Goal: Transaction & Acquisition: Purchase product/service

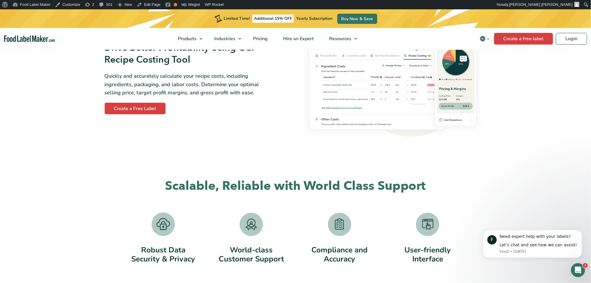
scroll to position [1049, 0]
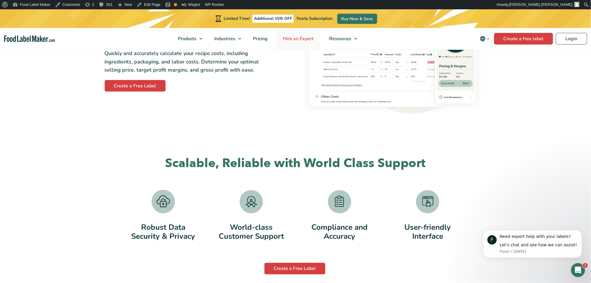
click at [310, 35] on link "Hire an Expert" at bounding box center [297, 39] width 45 height 22
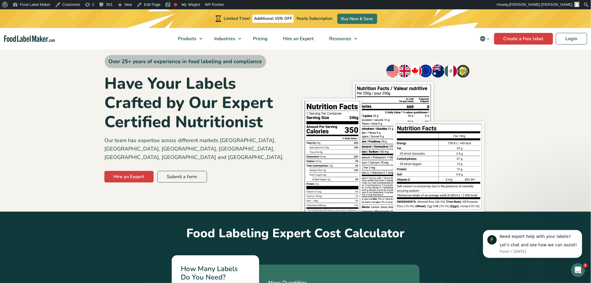
scroll to position [39, 0]
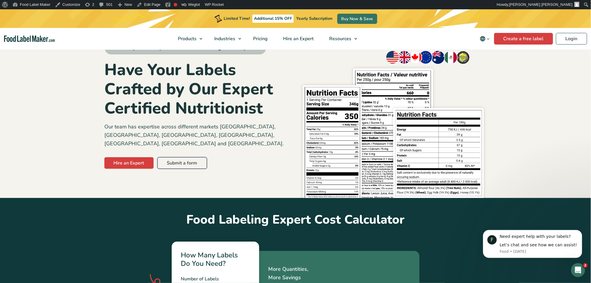
click at [193, 157] on link "Submit a form" at bounding box center [182, 163] width 50 height 12
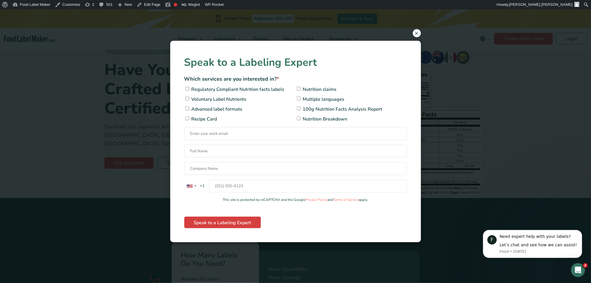
click at [416, 34] on span "×" at bounding box center [417, 33] width 8 height 8
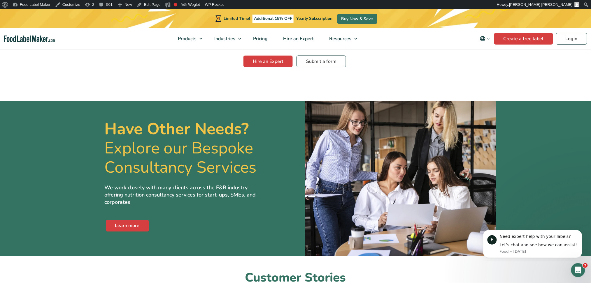
scroll to position [1088, 0]
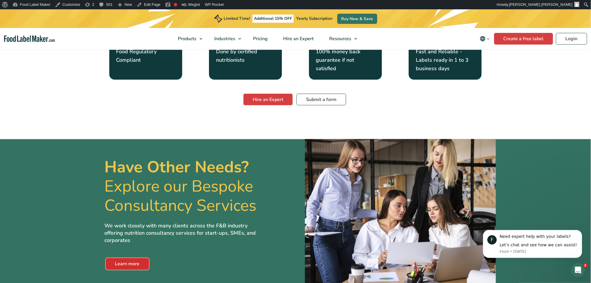
click at [132, 259] on link "Learn more" at bounding box center [127, 265] width 43 height 12
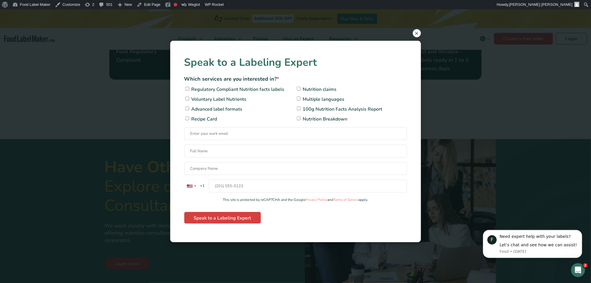
click at [416, 31] on span "×" at bounding box center [417, 33] width 8 height 8
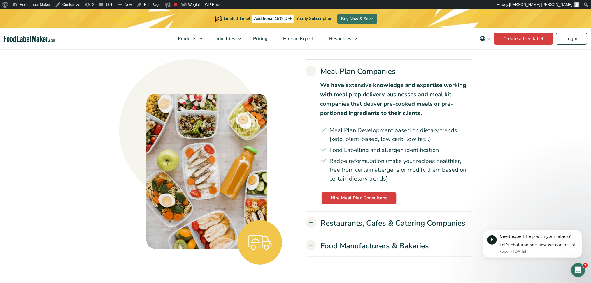
scroll to position [1788, 0]
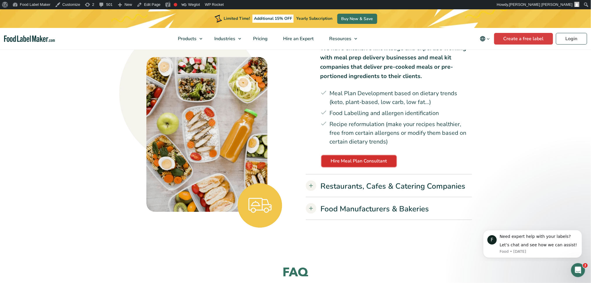
click at [361, 156] on link "Hire Meal Plan Consultant" at bounding box center [359, 162] width 75 height 12
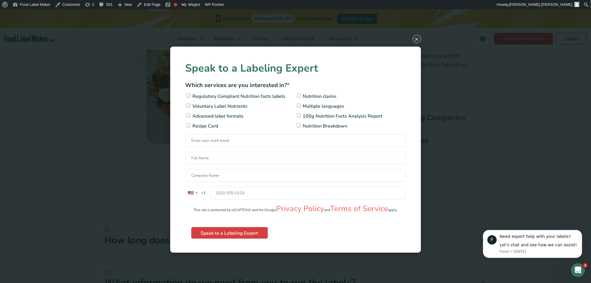
scroll to position [1904, 0]
click at [413, 41] on span "×" at bounding box center [417, 39] width 8 height 8
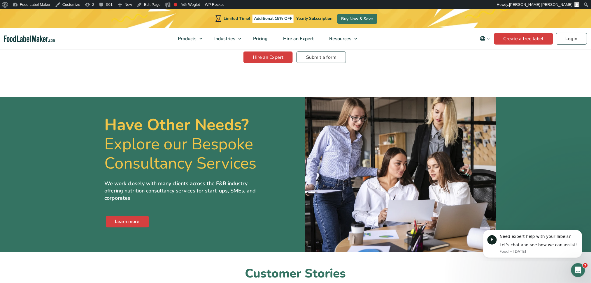
scroll to position [1088, 0]
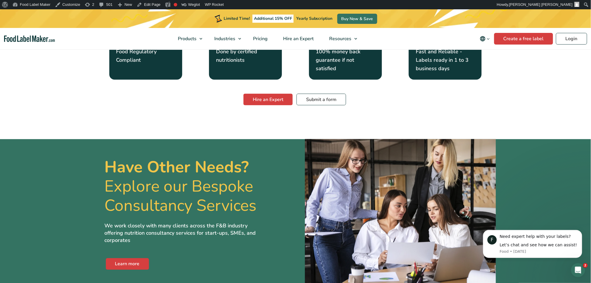
click at [103, 229] on div "Have Other Needs? Explore our Bespoke Consultancy Services We work closely with…" at bounding box center [295, 217] width 391 height 156
click at [113, 259] on link "Learn more" at bounding box center [127, 265] width 43 height 12
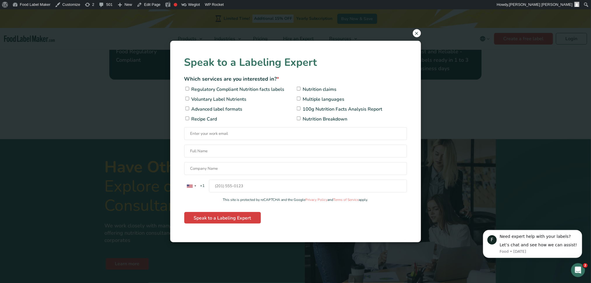
click at [415, 31] on span "×" at bounding box center [417, 33] width 8 height 8
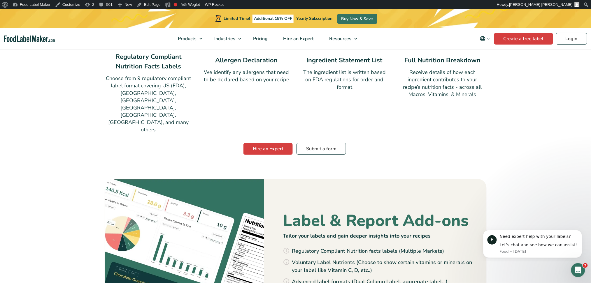
scroll to position [544, 0]
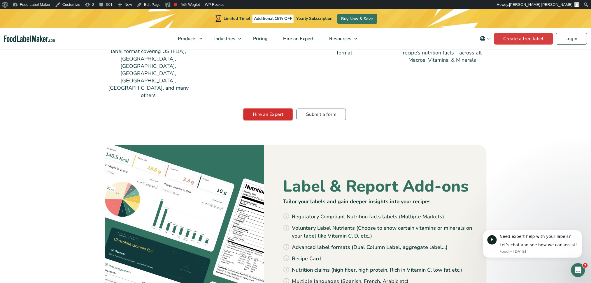
click at [258, 109] on link "Hire an Expert" at bounding box center [267, 115] width 49 height 12
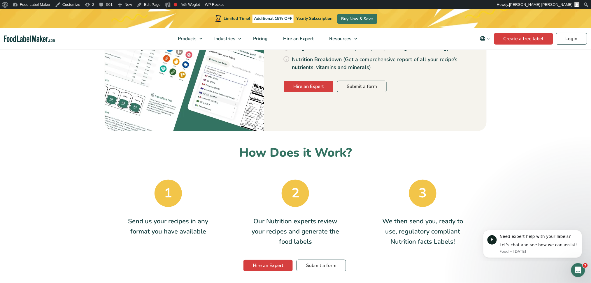
scroll to position [841, 0]
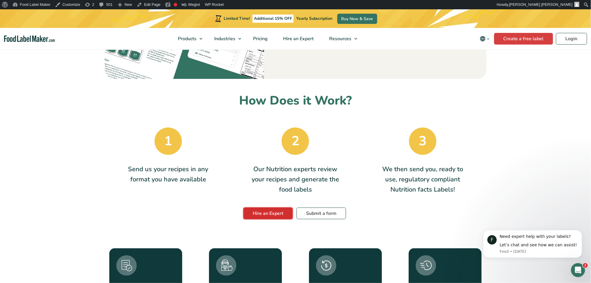
click at [254, 208] on link "Hire an Expert" at bounding box center [267, 214] width 49 height 12
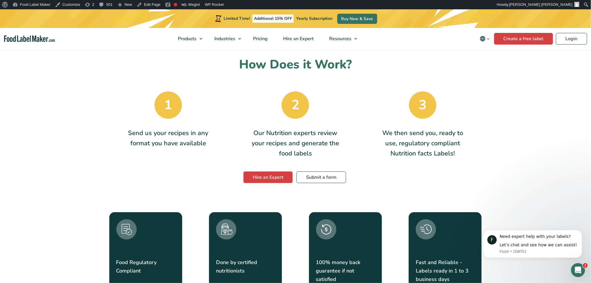
scroll to position [880, 0]
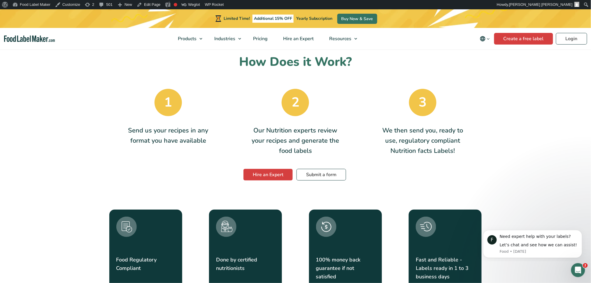
click at [265, 164] on div "Hire an Expert Submit a form" at bounding box center [294, 172] width 383 height 17
click at [268, 169] on link "Hire an Expert" at bounding box center [267, 175] width 49 height 12
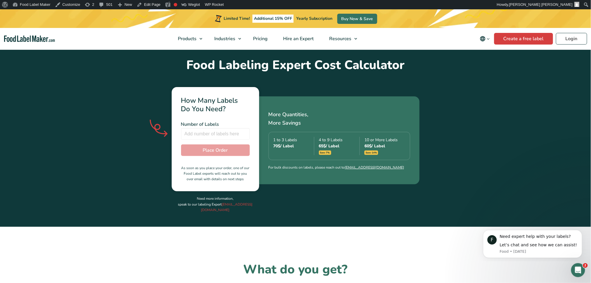
scroll to position [180, 0]
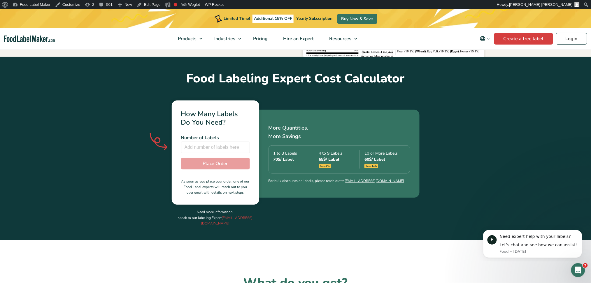
click at [193, 146] on div "Number of Labels Number of Labels is required Total / Label Place Order As soon…" at bounding box center [215, 165] width 69 height 62
click at [199, 145] on div "Number of Labels Number of Labels is required Total / Label Place Order As soon…" at bounding box center [215, 165] width 69 height 62
click at [202, 142] on input "number" at bounding box center [215, 148] width 69 height 12
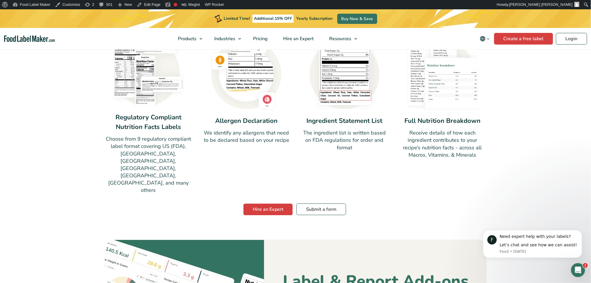
scroll to position [491, 0]
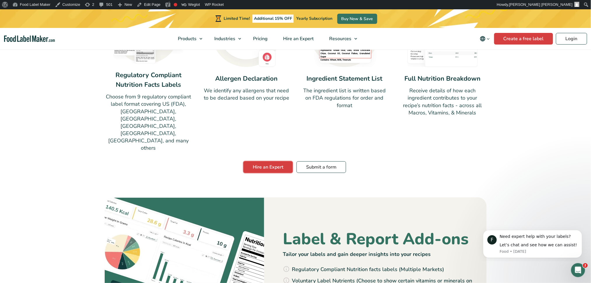
click at [254, 161] on link "Hire an Expert" at bounding box center [267, 167] width 49 height 12
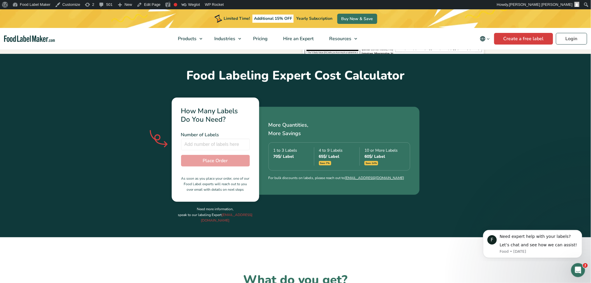
scroll to position [141, 0]
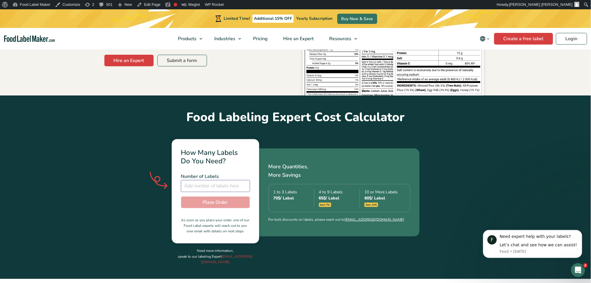
click at [205, 180] on input "number" at bounding box center [215, 186] width 69 height 12
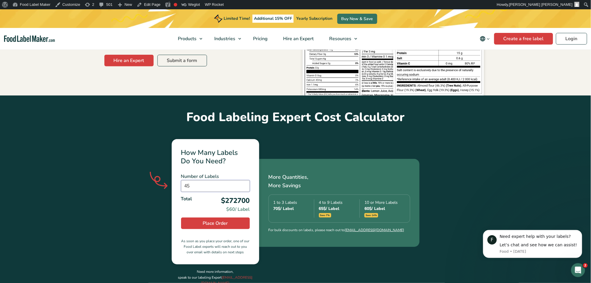
type input "4"
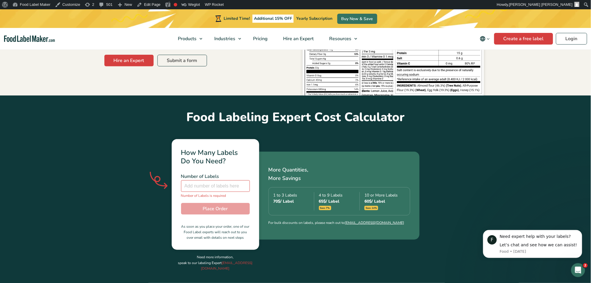
click at [139, 173] on div "How Many Labels Do You Need? Number of Labels Number of Labels is required Tota…" at bounding box center [296, 205] width 382 height 160
click at [145, 215] on div "How Many Labels Do You Need? Number of Labels Number of Labels is required Tota…" at bounding box center [296, 205] width 382 height 160
click at [201, 180] on input "number" at bounding box center [215, 186] width 69 height 12
type input "12"
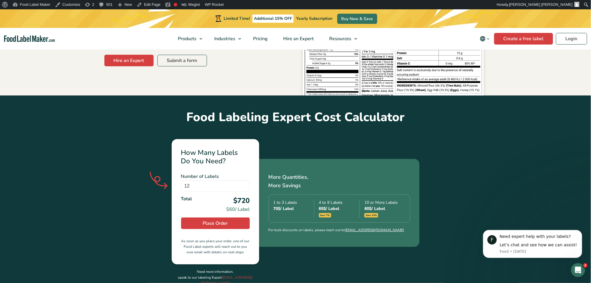
click at [152, 213] on div "How Many Labels Do You Need? Number of Labels 12 Number of Labels is required T…" at bounding box center [296, 212] width 382 height 175
drag, startPoint x: 193, startPoint y: 170, endPoint x: 166, endPoint y: 170, distance: 26.2
click at [172, 169] on div "How Many Labels Do You Need? Number of Labels 12 Number of Labels is required T…" at bounding box center [215, 201] width 87 height 125
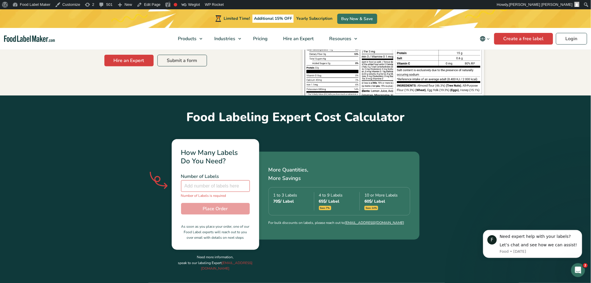
click at [210, 191] on div "Number of Labels Number of Labels is required Total $720 $60 / Label Place Orde…" at bounding box center [215, 207] width 69 height 68
click at [245, 195] on div "How Many Labels Do You Need? Number of Labels Number of Labels is required Tota…" at bounding box center [215, 194] width 87 height 111
click at [237, 190] on div "Number of Labels Number of Labels is required Total $720 $60 / Label Place Orde…" at bounding box center [215, 207] width 69 height 68
click at [238, 193] on span "Number of Labels is required" at bounding box center [215, 195] width 69 height 5
click at [251, 190] on div "How Many Labels Do You Need? Number of Labels Number of Labels is required Tota…" at bounding box center [215, 194] width 87 height 111
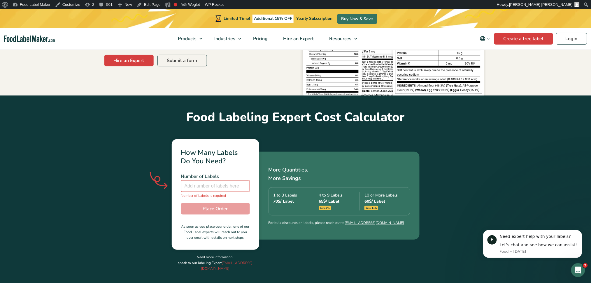
click at [224, 211] on div "Number of Labels Number of Labels is required Total $720 $60 / Label Place Orde…" at bounding box center [215, 207] width 69 height 68
click at [161, 200] on div "How Many Labels Do You Need? Number of Labels Number of Labels is required Tota…" at bounding box center [296, 205] width 382 height 160
click at [199, 173] on span "Number of Labels" at bounding box center [200, 176] width 38 height 6
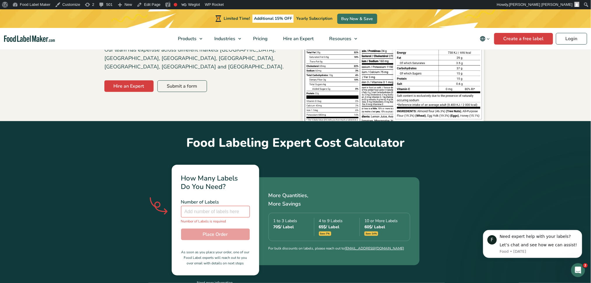
scroll to position [103, 0]
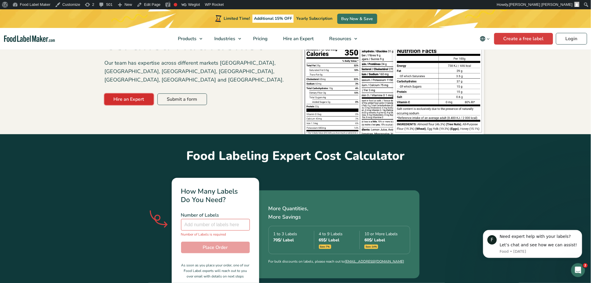
click at [121, 94] on link "Hire an Expert" at bounding box center [128, 100] width 49 height 12
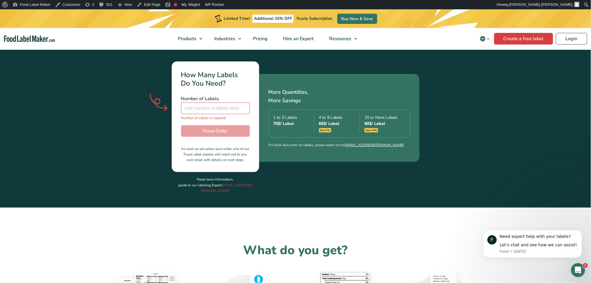
click at [108, 120] on div "How Many Labels Do You Need? Number of Labels Number of Labels is required Tota…" at bounding box center [296, 128] width 382 height 160
click at [201, 103] on input "number" at bounding box center [215, 109] width 69 height 12
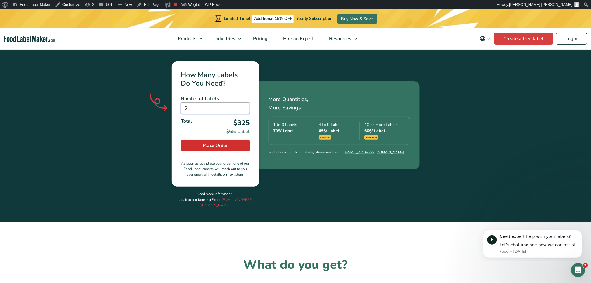
type input "5"
click at [198, 140] on button "Place Order" at bounding box center [215, 146] width 69 height 12
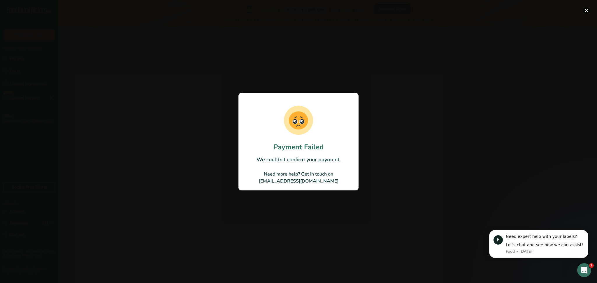
click at [588, 8] on button "button" at bounding box center [586, 10] width 9 height 9
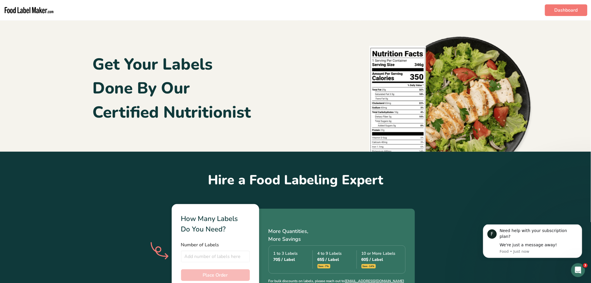
click at [27, 6] on img "main navigation" at bounding box center [28, 10] width 51 height 16
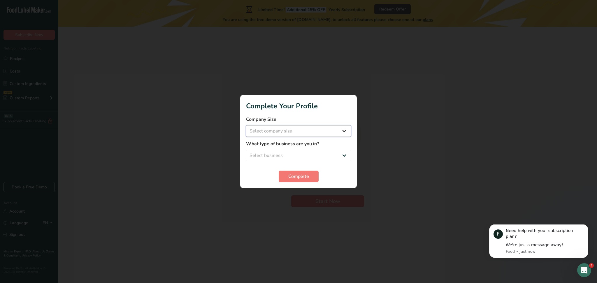
drag, startPoint x: 258, startPoint y: 132, endPoint x: 262, endPoint y: 136, distance: 5.4
click at [258, 132] on select "Select company size Fewer than 10 Employees 10 to 50 Employees 51 to 500 Employ…" at bounding box center [298, 131] width 105 height 12
select select "1"
click at [246, 125] on select "Select company size Fewer than 10 Employees 10 to 50 Employees 51 to 500 Employ…" at bounding box center [298, 131] width 105 height 12
click at [318, 151] on select "Select business Packaged Food Manufacturer Restaurant & Cafe Bakery Meal Plans …" at bounding box center [298, 156] width 105 height 12
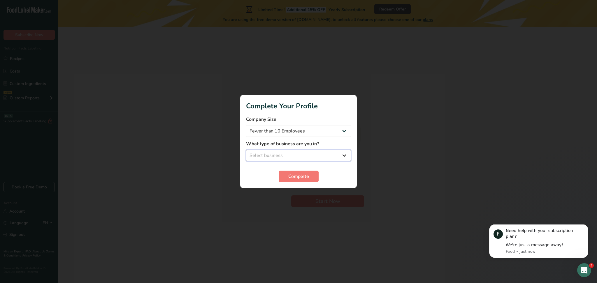
select select "1"
click at [246, 150] on select "Select business Packaged Food Manufacturer Restaurant & Cafe Bakery Meal Plans …" at bounding box center [298, 156] width 105 height 12
click at [304, 175] on span "Complete" at bounding box center [298, 176] width 21 height 7
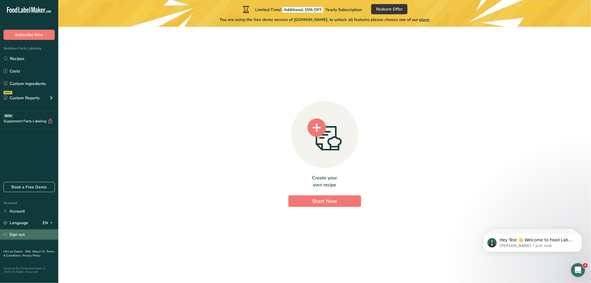
click at [31, 232] on link "Sign out" at bounding box center [29, 235] width 58 height 10
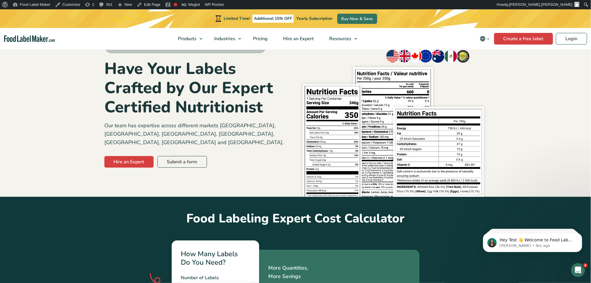
scroll to position [39, 0]
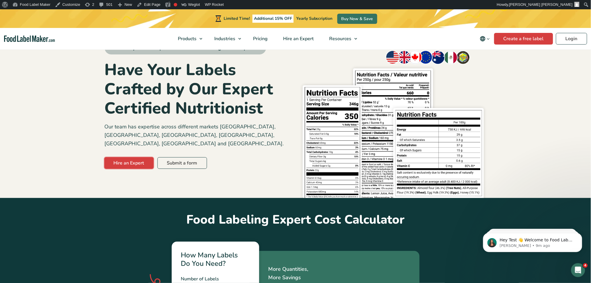
click at [132, 157] on link "Hire an Expert" at bounding box center [128, 163] width 49 height 12
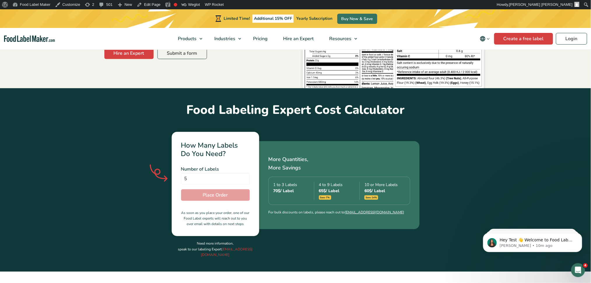
scroll to position [141, 0]
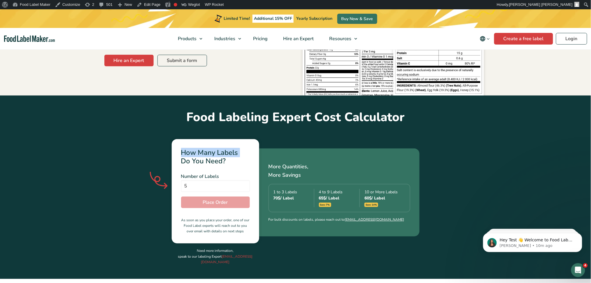
drag, startPoint x: 127, startPoint y: 144, endPoint x: 122, endPoint y: 157, distance: 14.0
click at [123, 156] on div "How Many Labels Do You Need? Number of Labels 5 Number of Labels is required To…" at bounding box center [296, 202] width 382 height 154
click at [136, 140] on div "How Many Labels Do You Need? Number of Labels 5 Number of Labels is required To…" at bounding box center [296, 202] width 382 height 154
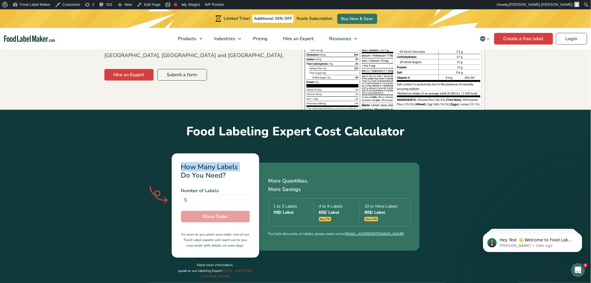
scroll to position [103, 0]
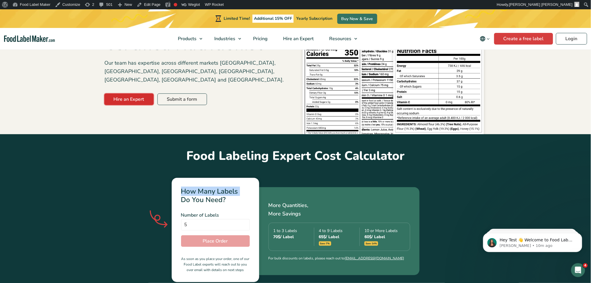
click at [132, 94] on link "Hire an Expert" at bounding box center [128, 100] width 49 height 12
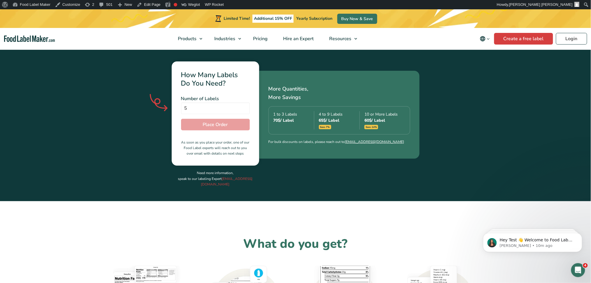
click at [467, 147] on div "How Many Labels Do You Need? Number of Labels 5 Number of Labels is required To…" at bounding box center [296, 125] width 382 height 154
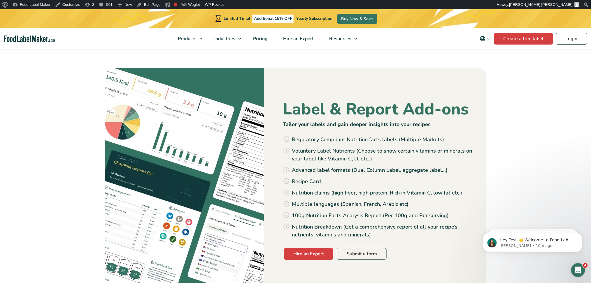
scroll to position [608, 0]
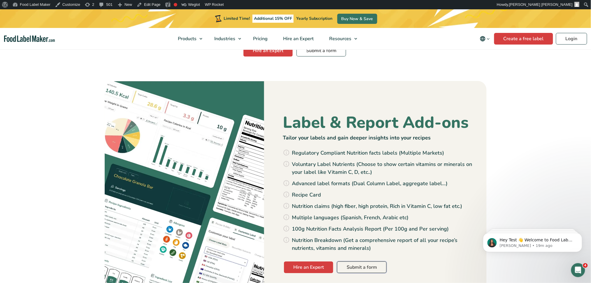
click at [350, 262] on link "Submit a form" at bounding box center [362, 268] width 50 height 12
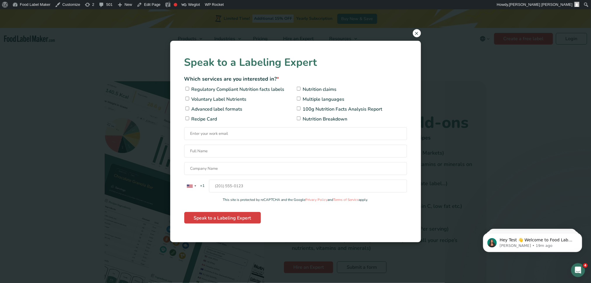
click at [416, 34] on span "×" at bounding box center [417, 33] width 8 height 8
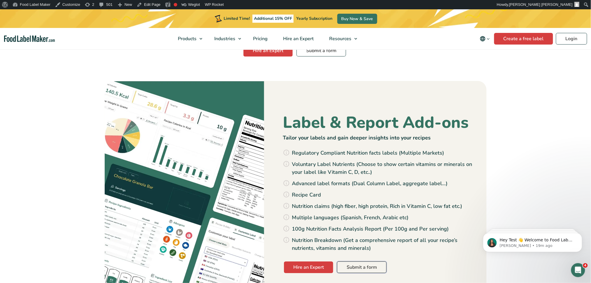
click at [365, 262] on link "Submit a form" at bounding box center [362, 268] width 50 height 12
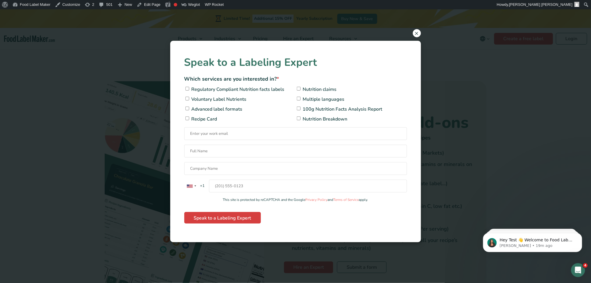
click at [417, 30] on span "×" at bounding box center [417, 33] width 8 height 8
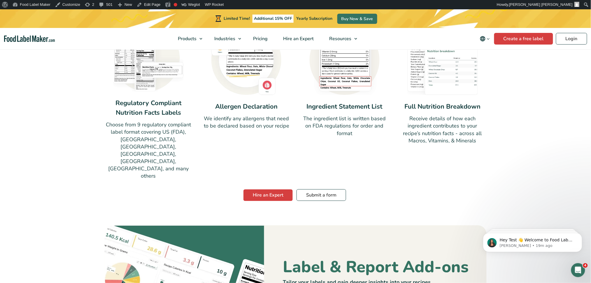
scroll to position [466, 0]
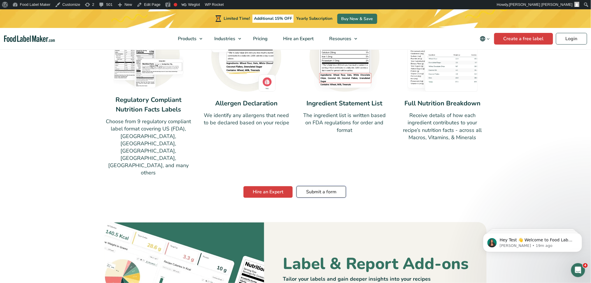
click at [322, 186] on link "Submit a form" at bounding box center [321, 192] width 50 height 12
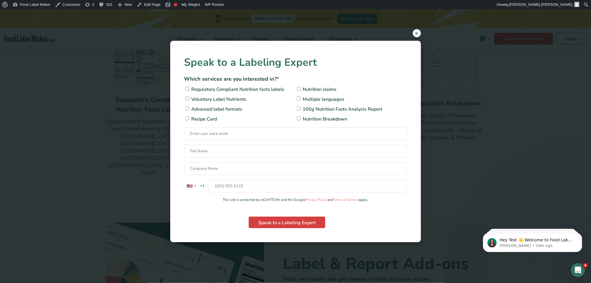
click at [417, 34] on span "×" at bounding box center [417, 33] width 8 height 8
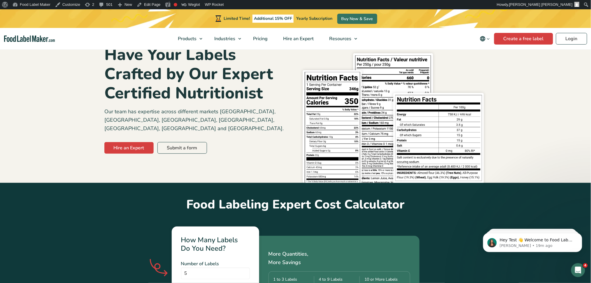
scroll to position [0, 0]
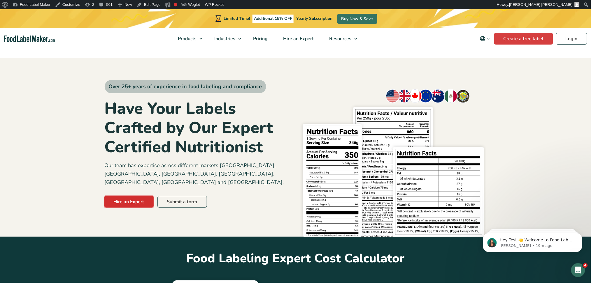
click at [127, 196] on link "Hire an Expert" at bounding box center [128, 202] width 49 height 12
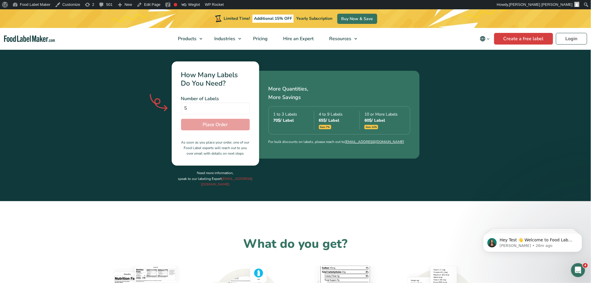
click at [27, 39] on img "Food Label Maker homepage" at bounding box center [29, 39] width 51 height 7
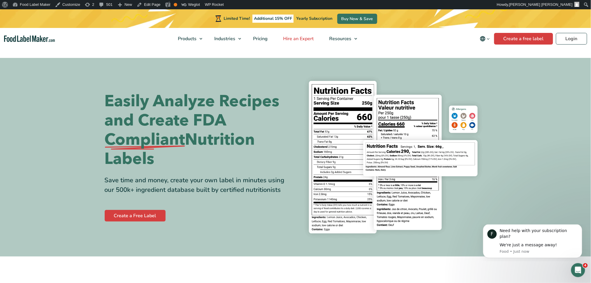
click at [298, 37] on span "Hire an Expert" at bounding box center [297, 39] width 33 height 6
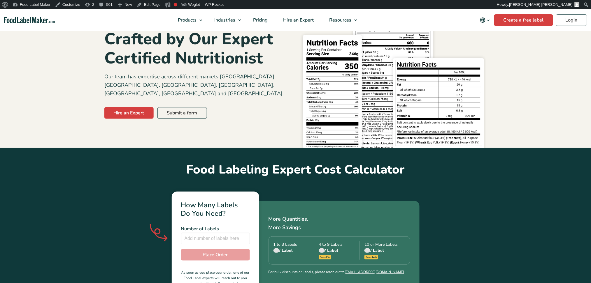
scroll to position [78, 0]
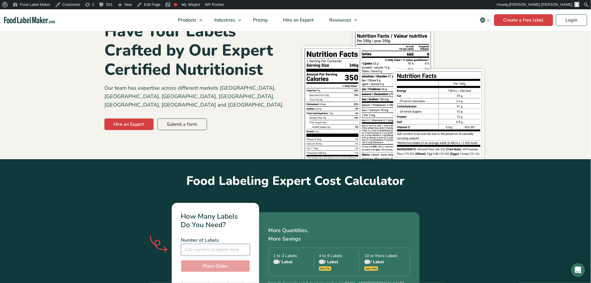
click at [225, 244] on input "number" at bounding box center [215, 250] width 69 height 12
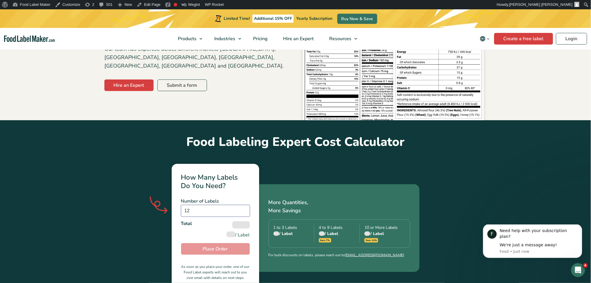
scroll to position [0, 0]
type input "12"
click at [229, 243] on button "Place Order" at bounding box center [215, 249] width 69 height 12
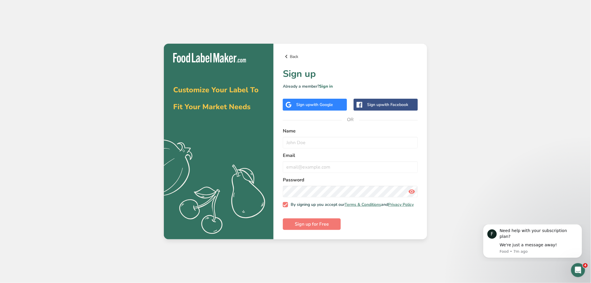
click at [294, 56] on link "Back" at bounding box center [350, 56] width 135 height 7
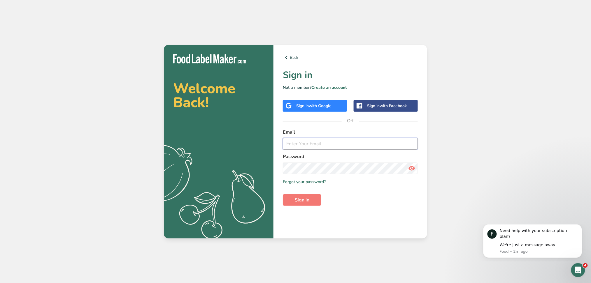
type input "maria@foodlabelmaker.com"
click at [301, 208] on div "Back Sign in Not a member? Create an account Sign in with Google Sign in with F…" at bounding box center [350, 142] width 154 height 194
click at [301, 203] on span "Sign in" at bounding box center [302, 200] width 15 height 7
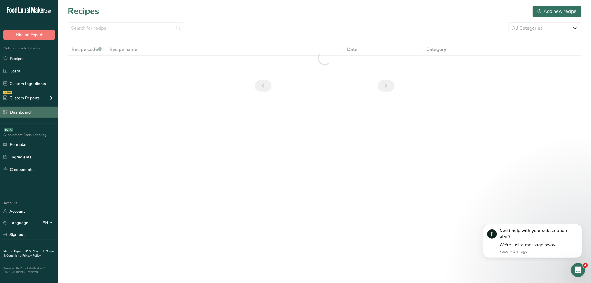
click at [27, 110] on link "Dashboard" at bounding box center [29, 112] width 58 height 11
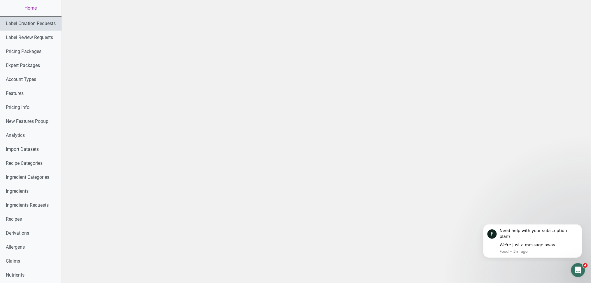
click at [21, 24] on link "Label Creation Requests" at bounding box center [31, 24] width 62 height 14
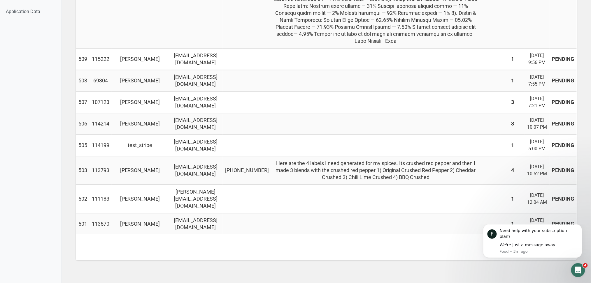
scroll to position [599, 0]
click at [579, 228] on icon "Dismiss notification" at bounding box center [580, 225] width 3 height 3
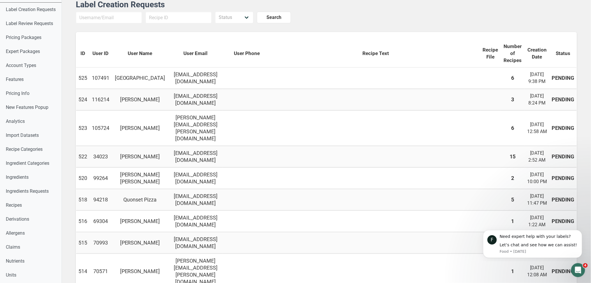
scroll to position [0, 0]
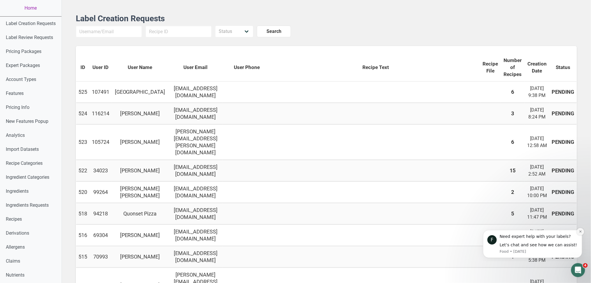
click at [577, 232] on button "Dismiss notification" at bounding box center [580, 232] width 8 height 8
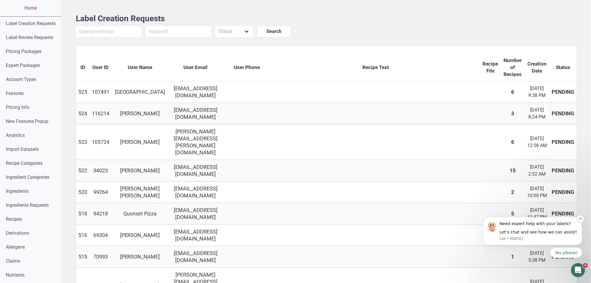
click at [579, 219] on icon "Dismiss notification" at bounding box center [580, 218] width 3 height 3
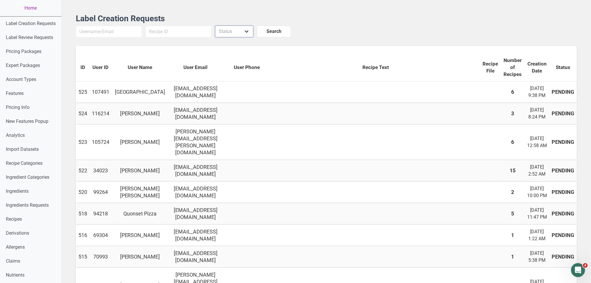
click at [231, 35] on select "Status Pending in progress Done" at bounding box center [234, 32] width 38 height 12
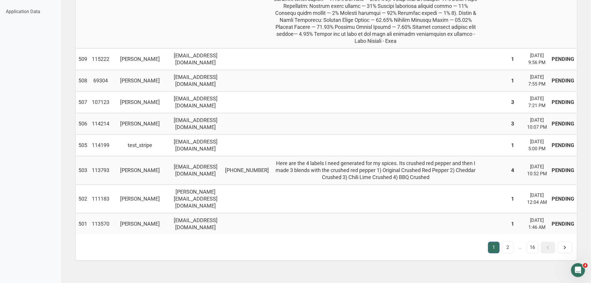
scroll to position [599, 0]
click at [507, 245] on link "2" at bounding box center [508, 248] width 12 height 12
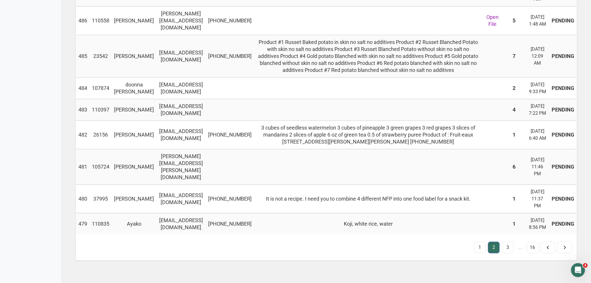
scroll to position [683, 0]
click at [505, 246] on link "3" at bounding box center [508, 248] width 12 height 12
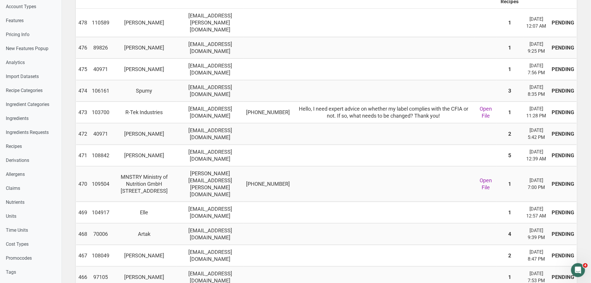
scroll to position [0, 0]
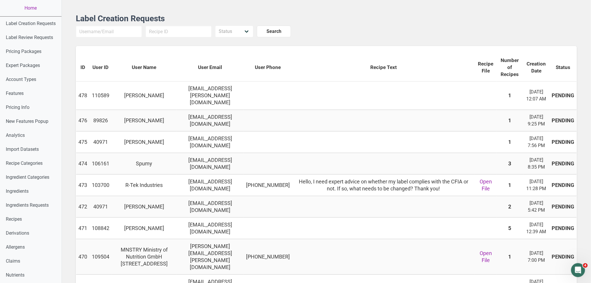
click at [573, 99] on div "PENDING" at bounding box center [563, 95] width 22 height 7
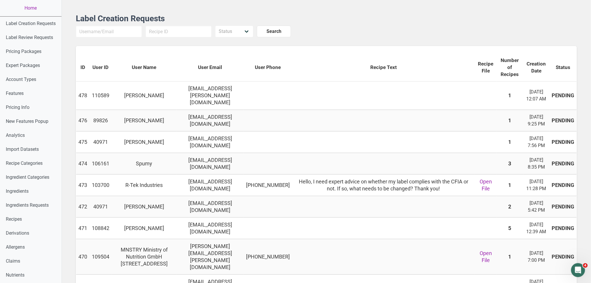
drag, startPoint x: 573, startPoint y: 99, endPoint x: 572, endPoint y: 103, distance: 4.0
click at [572, 103] on td "PENDING" at bounding box center [562, 96] width 27 height 28
click at [231, 26] on select "Status Pending in progress Done" at bounding box center [234, 32] width 38 height 12
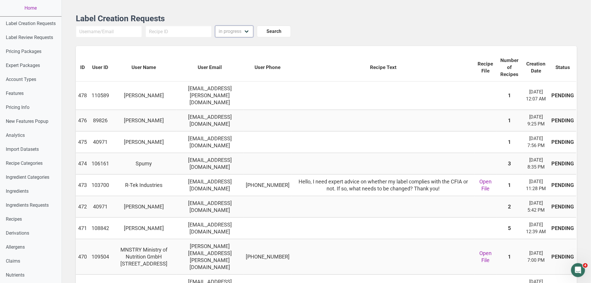
click at [215, 26] on select "Status Pending in progress Done" at bounding box center [234, 32] width 38 height 12
click at [266, 33] on span "Search" at bounding box center [273, 31] width 15 height 7
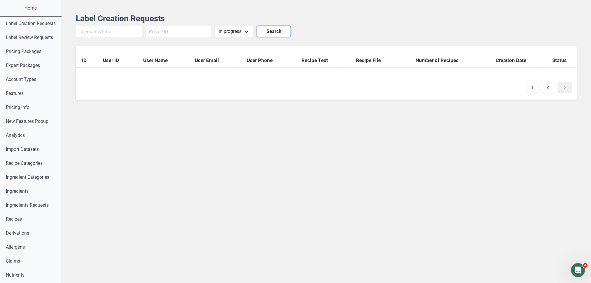
scroll to position [0, 0]
click at [231, 28] on select "Pending in progress Done" at bounding box center [234, 32] width 38 height 12
click at [215, 26] on select "Pending in progress Done" at bounding box center [234, 32] width 38 height 12
click at [266, 32] on span "Search" at bounding box center [273, 31] width 15 height 7
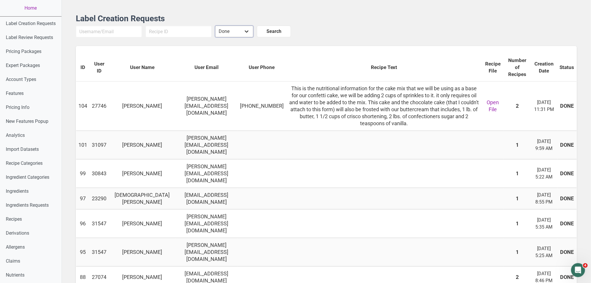
click at [222, 29] on select "Pending in progress Done" at bounding box center [234, 32] width 38 height 12
select select "PENDING"
click at [215, 26] on select "Pending in progress Done" at bounding box center [234, 32] width 38 height 12
click at [266, 34] on span "Search" at bounding box center [273, 31] width 15 height 7
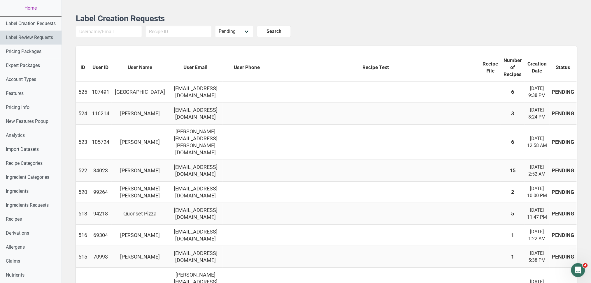
click at [35, 42] on link "Label Review Requests" at bounding box center [31, 38] width 62 height 14
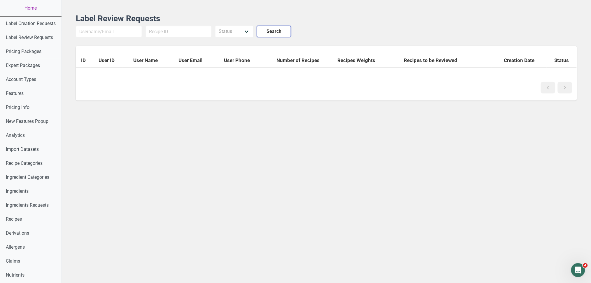
click at [266, 33] on span "Search" at bounding box center [273, 31] width 15 height 7
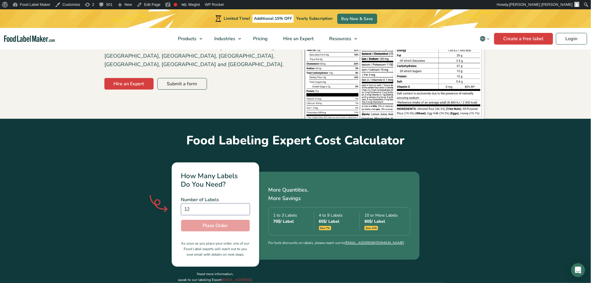
click at [207, 204] on input "12" at bounding box center [215, 210] width 69 height 12
click at [194, 204] on input "12" at bounding box center [215, 210] width 69 height 12
click at [38, 168] on section "Food Labeling Expert Cost Calculator How Many Labels Do You Need? Number of Lab…" at bounding box center [295, 211] width 591 height 184
type input "13"
click at [243, 204] on input "13" at bounding box center [215, 210] width 69 height 12
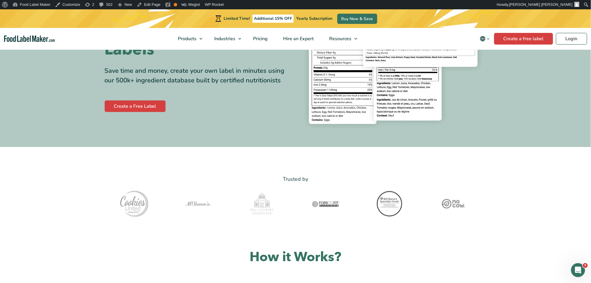
scroll to position [39, 0]
